Goal: Check status: Check status

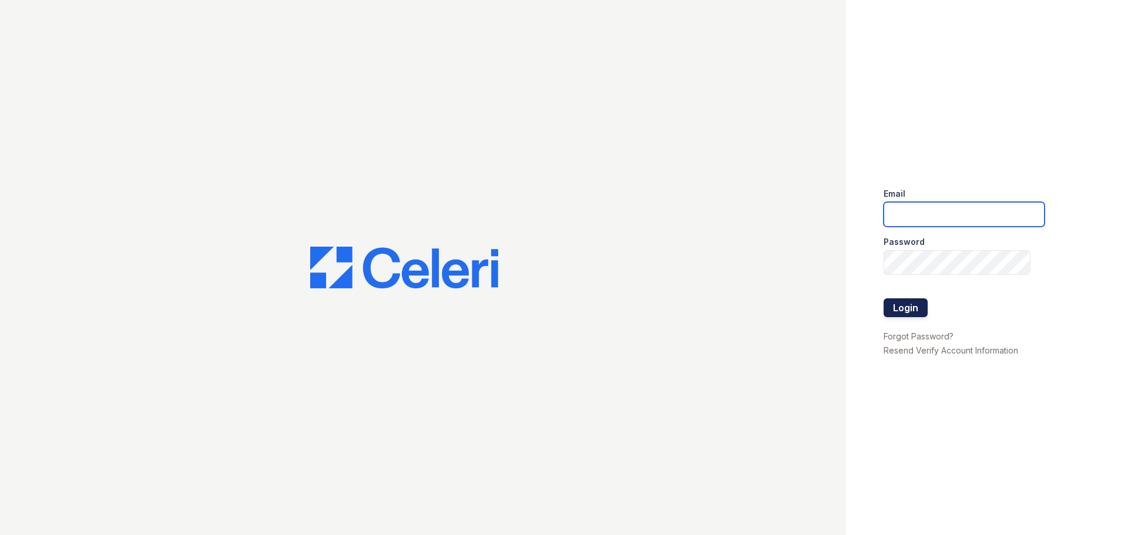
type input "[EMAIL_ADDRESS][DOMAIN_NAME]"
click at [923, 310] on button "Login" at bounding box center [905, 307] width 44 height 19
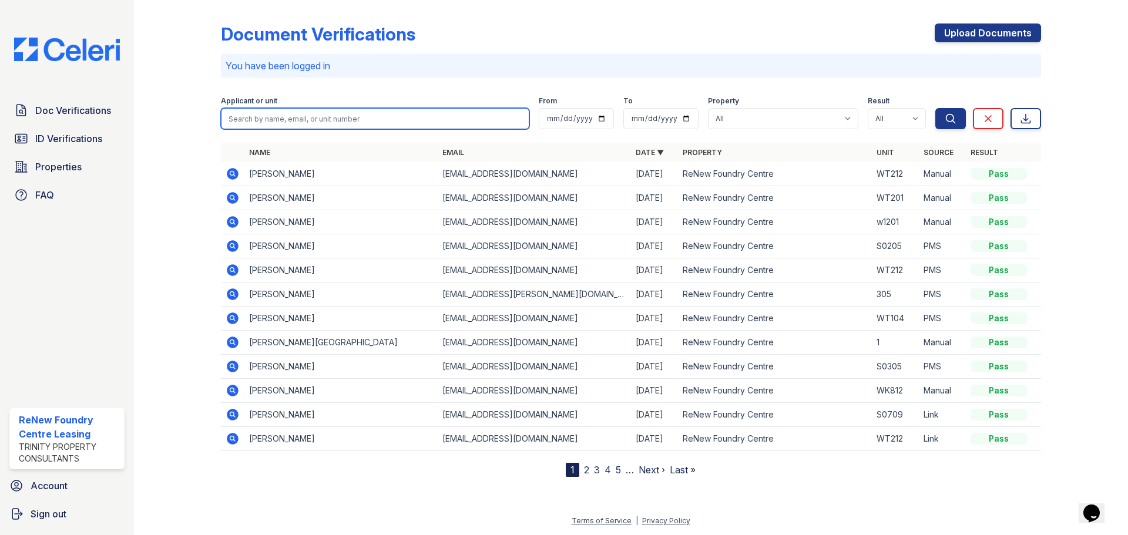
click at [381, 116] on input "search" at bounding box center [375, 118] width 308 height 21
type input "[PERSON_NAME]"
click at [935, 108] on button "Search" at bounding box center [950, 118] width 31 height 21
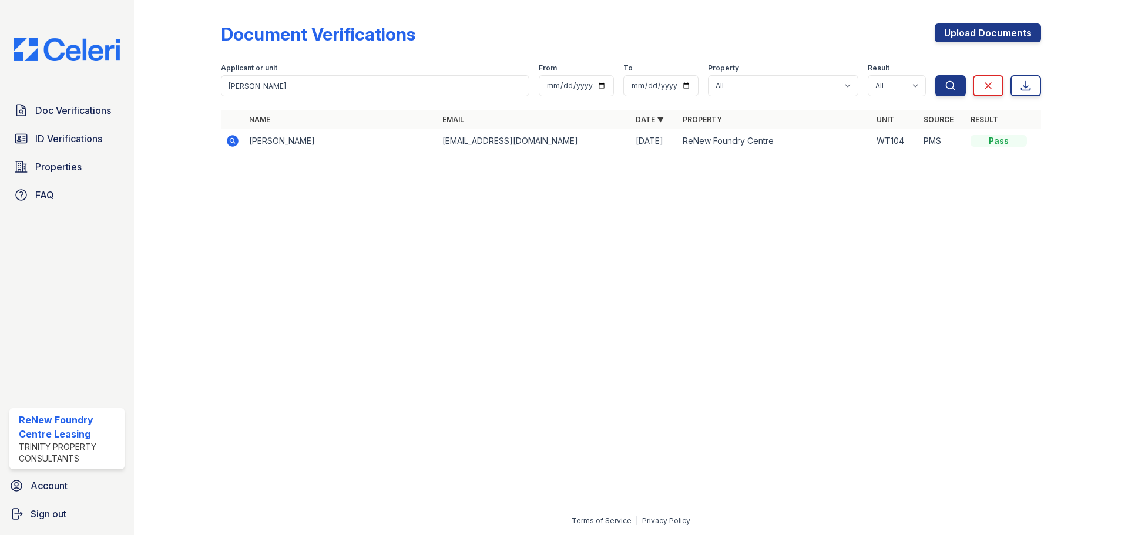
click at [229, 143] on icon at bounding box center [233, 141] width 12 height 12
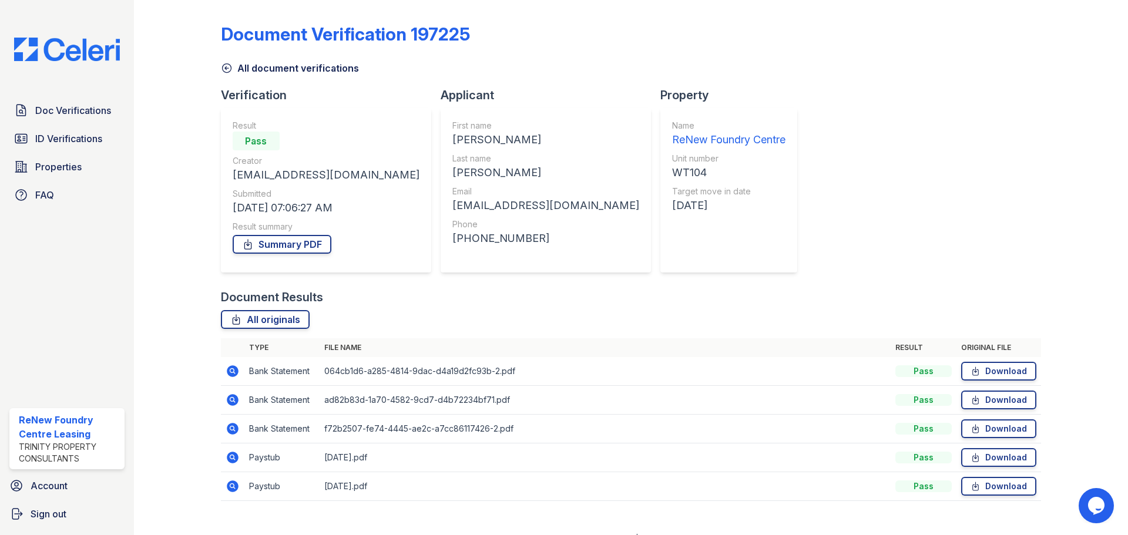
click at [248, 67] on link "All document verifications" at bounding box center [290, 68] width 138 height 14
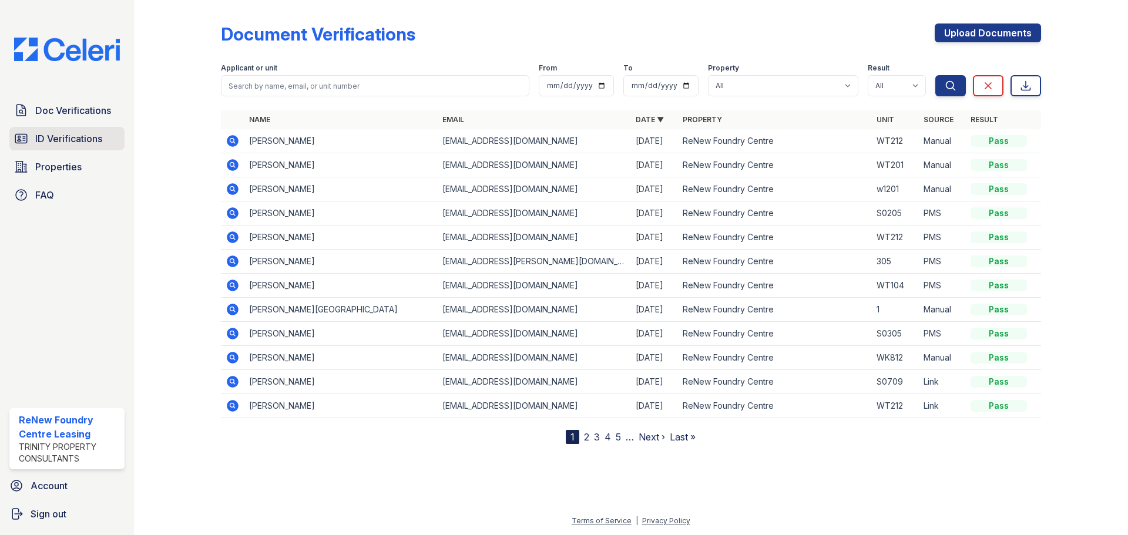
click at [65, 143] on span "ID Verifications" at bounding box center [68, 139] width 67 height 14
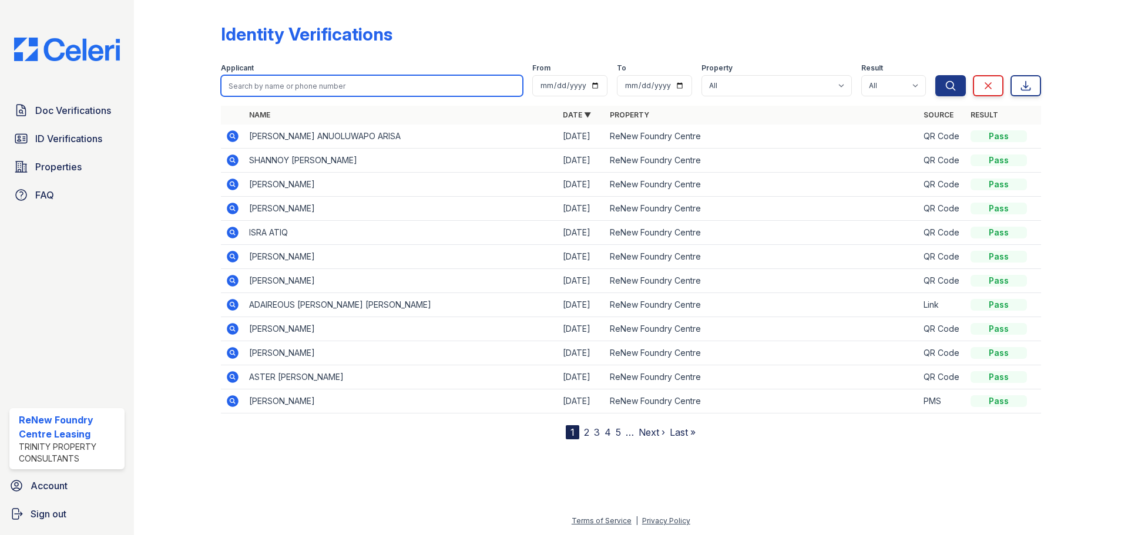
click at [312, 83] on input "search" at bounding box center [372, 85] width 302 height 21
type input "reynolds"
click at [935, 75] on button "Search" at bounding box center [950, 85] width 31 height 21
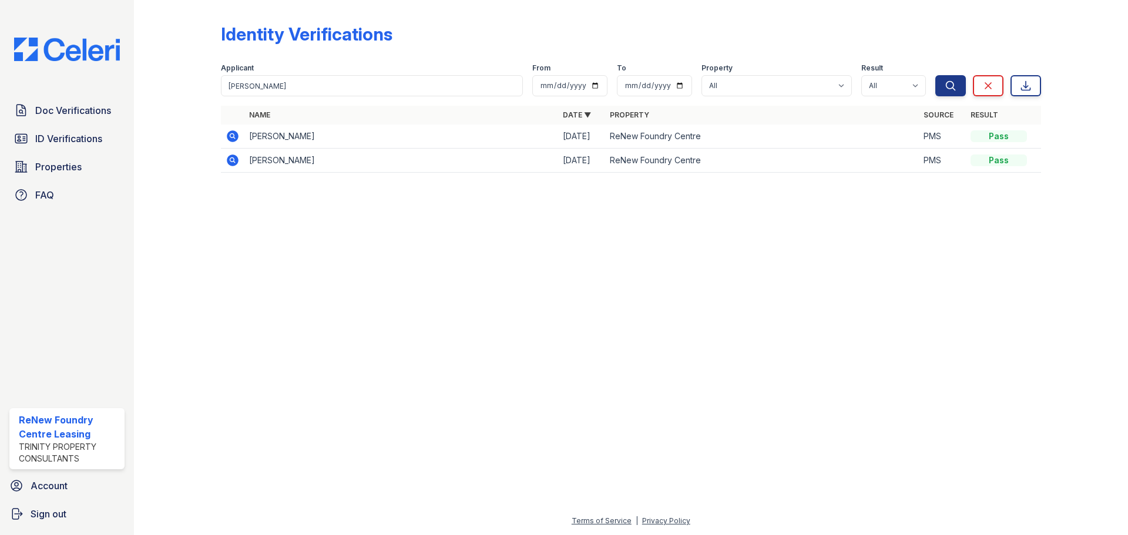
click at [230, 140] on icon at bounding box center [233, 136] width 12 height 12
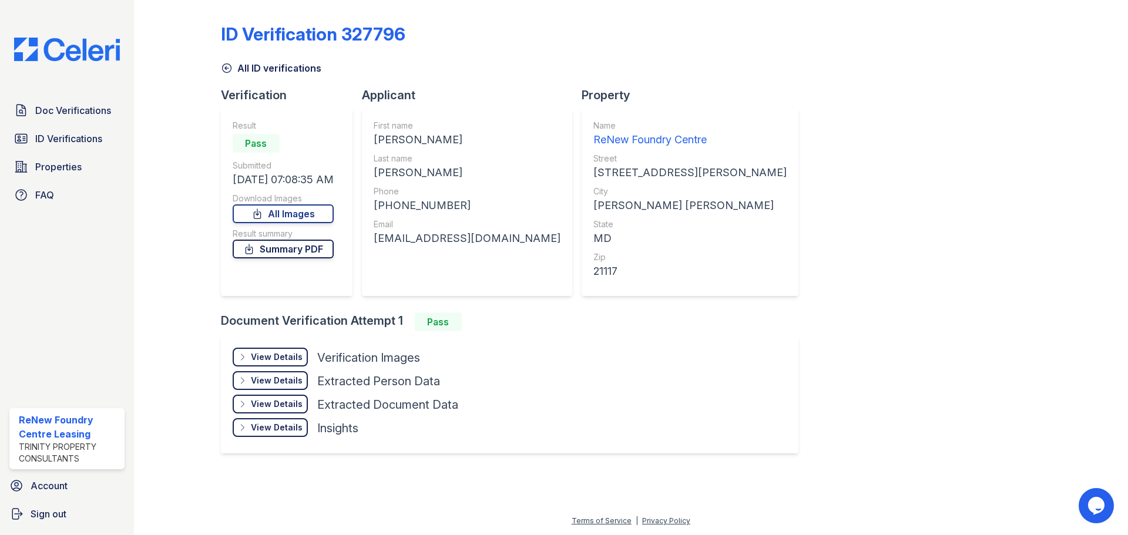
click at [314, 251] on link "Summary PDF" at bounding box center [283, 249] width 101 height 19
click at [62, 117] on span "Doc Verifications" at bounding box center [73, 110] width 76 height 14
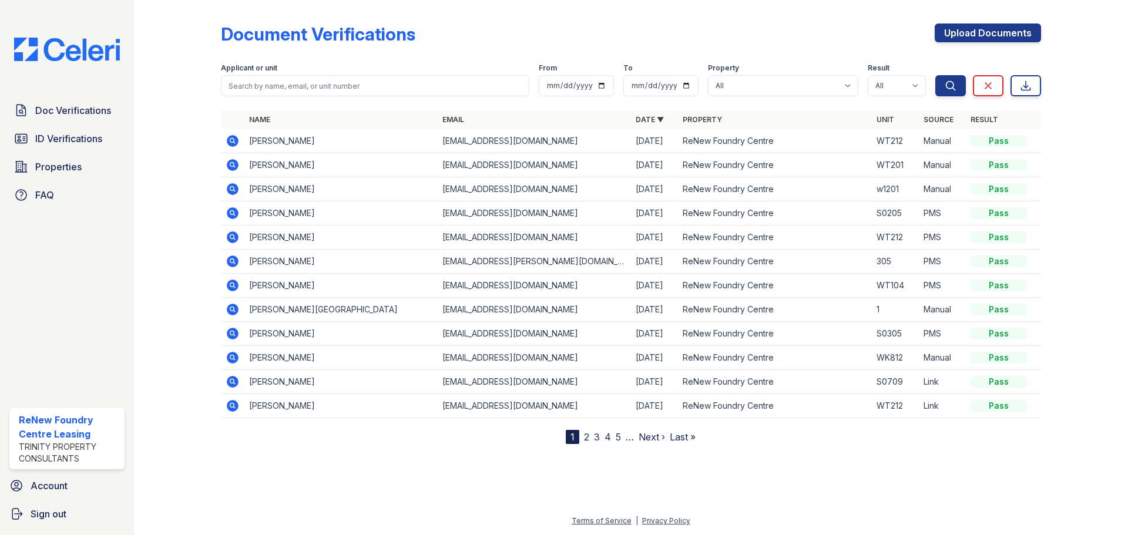
click at [238, 287] on icon at bounding box center [233, 286] width 12 height 12
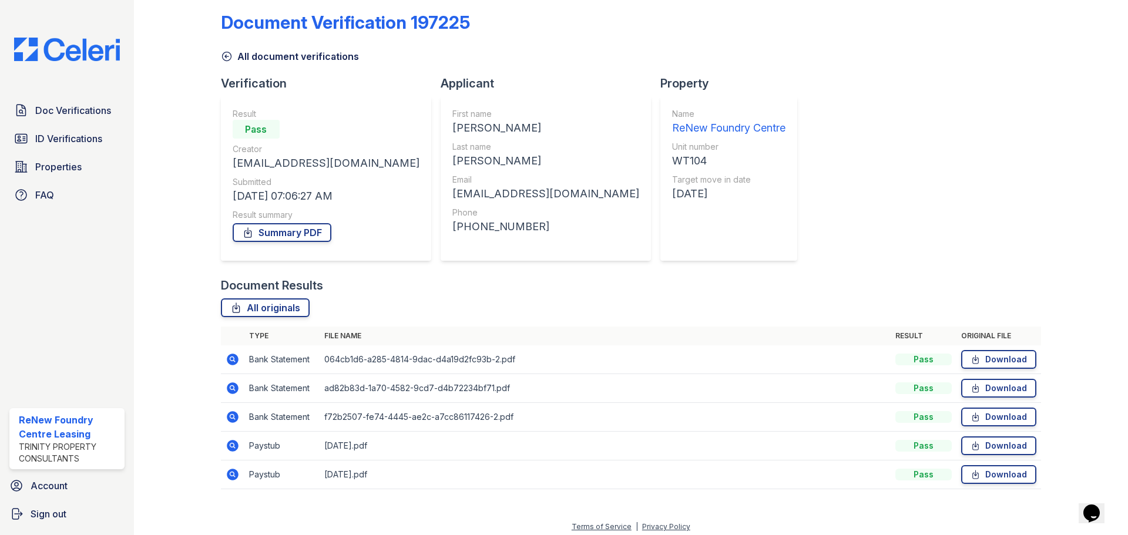
scroll to position [18, 0]
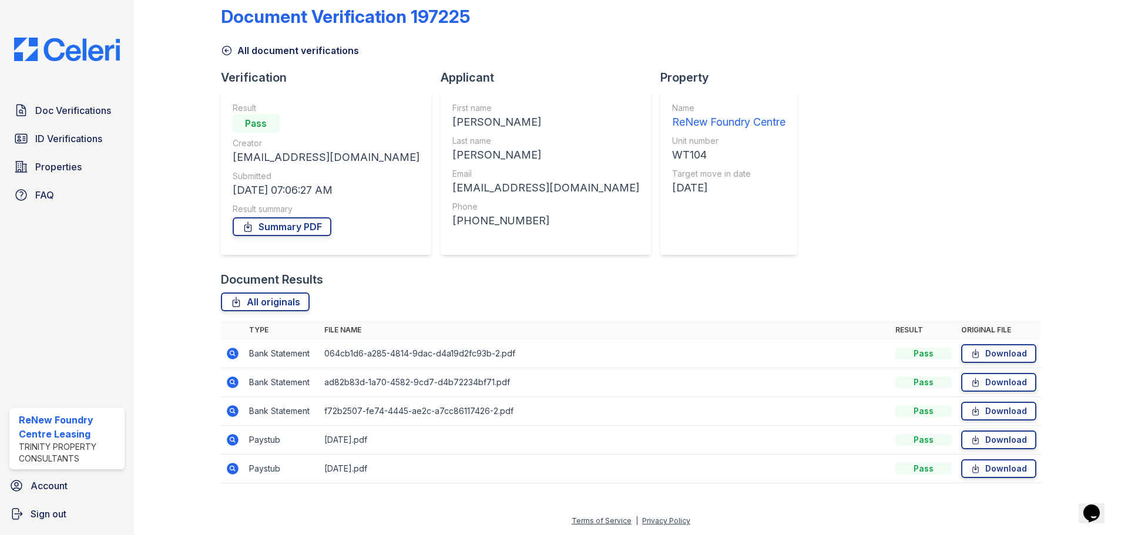
click at [231, 353] on icon at bounding box center [231, 352] width 3 height 3
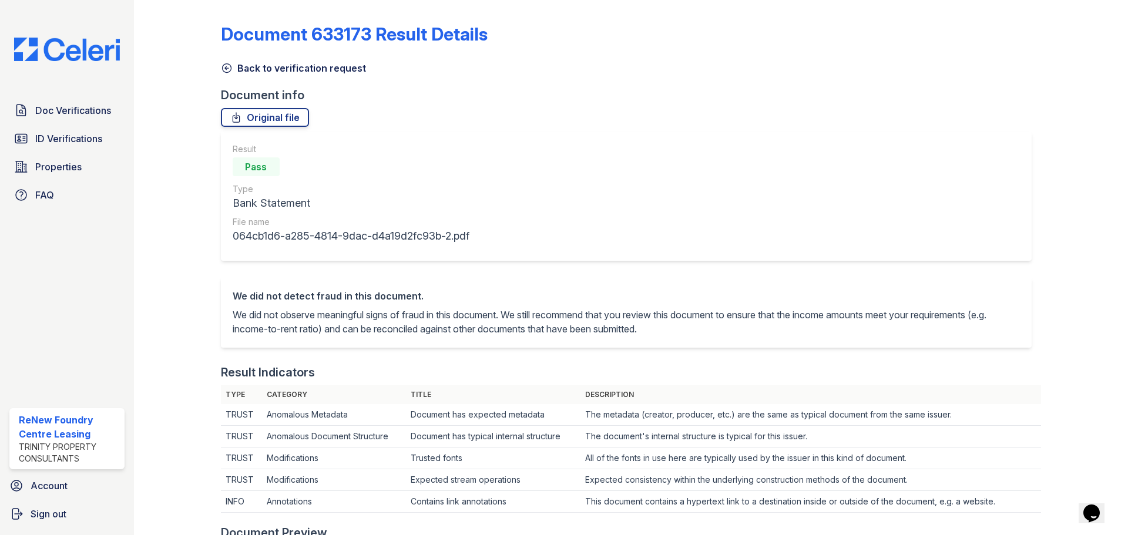
click at [278, 77] on div "Document 633173 Result Details Back to verification request Document info Origi…" at bounding box center [631, 543] width 820 height 1076
click at [279, 70] on link "Back to verification request" at bounding box center [293, 68] width 145 height 14
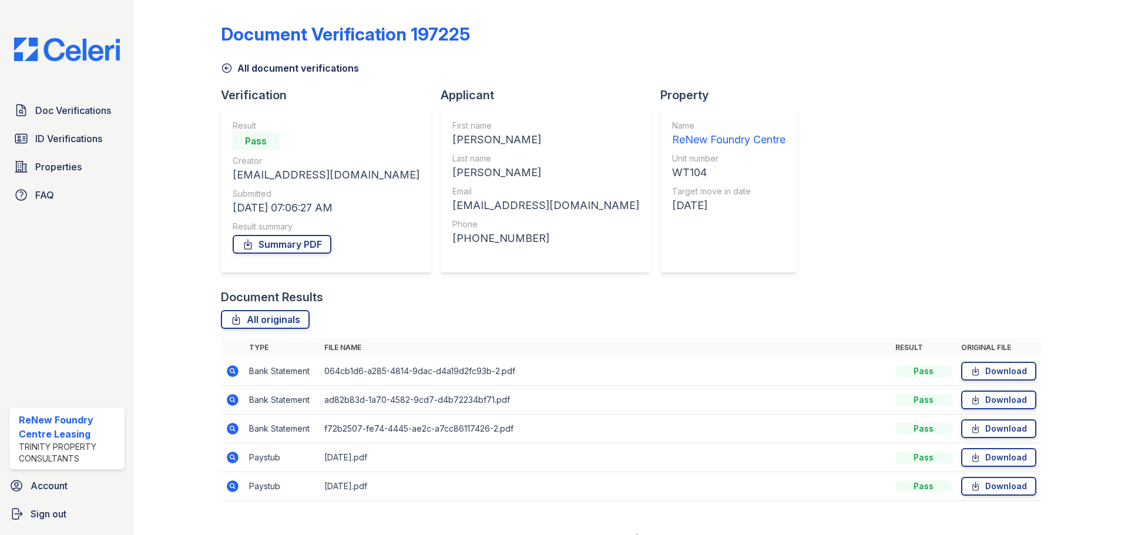
drag, startPoint x: 240, startPoint y: 463, endPoint x: 223, endPoint y: 461, distance: 16.7
click at [239, 463] on td at bounding box center [232, 457] width 23 height 29
click at [230, 461] on icon at bounding box center [233, 458] width 12 height 12
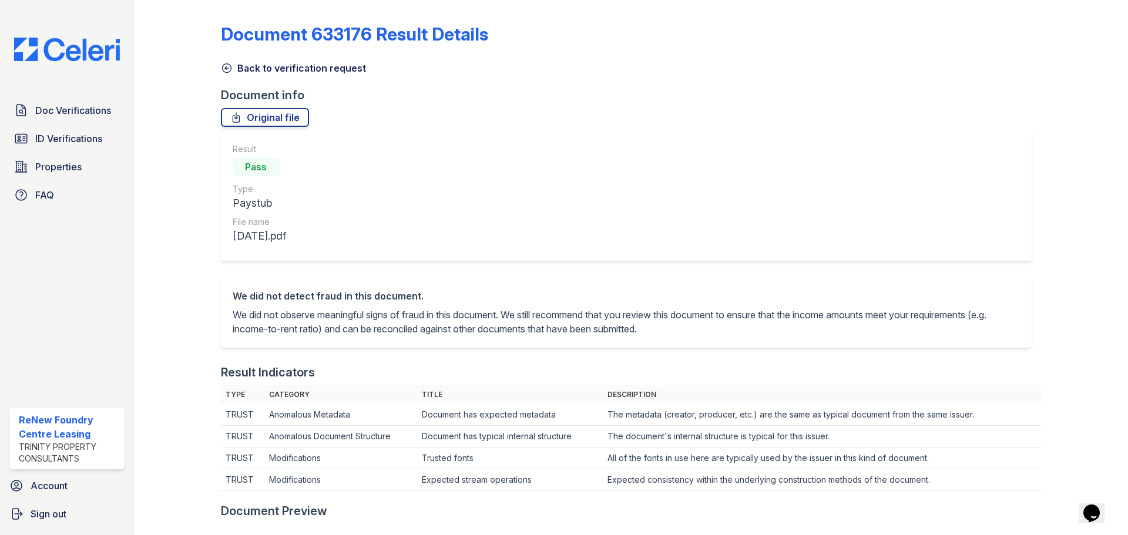
click at [282, 68] on link "Back to verification request" at bounding box center [293, 68] width 145 height 14
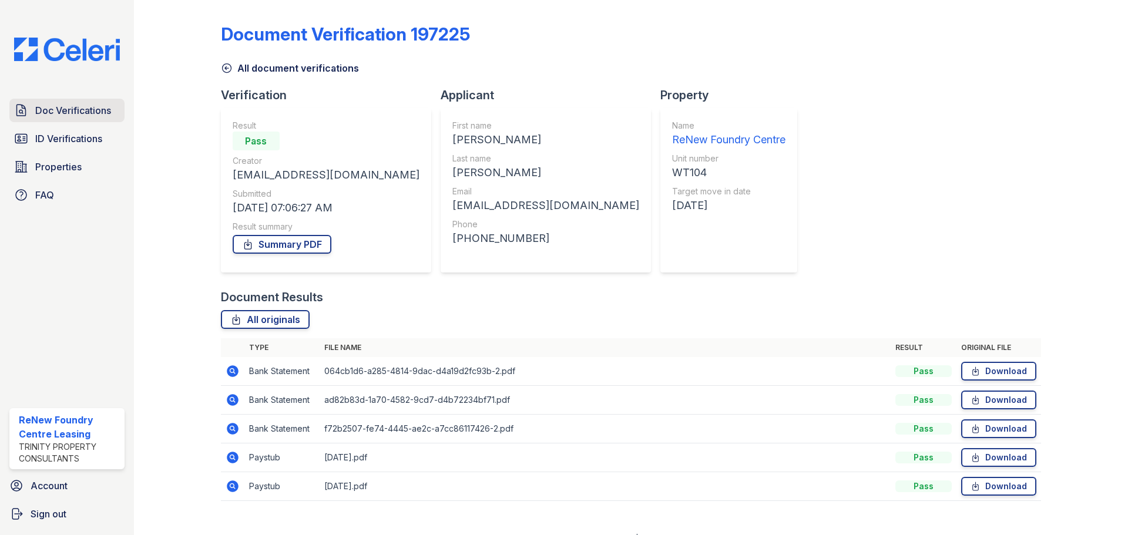
click at [62, 112] on span "Doc Verifications" at bounding box center [73, 110] width 76 height 14
